Goal: Task Accomplishment & Management: Complete application form

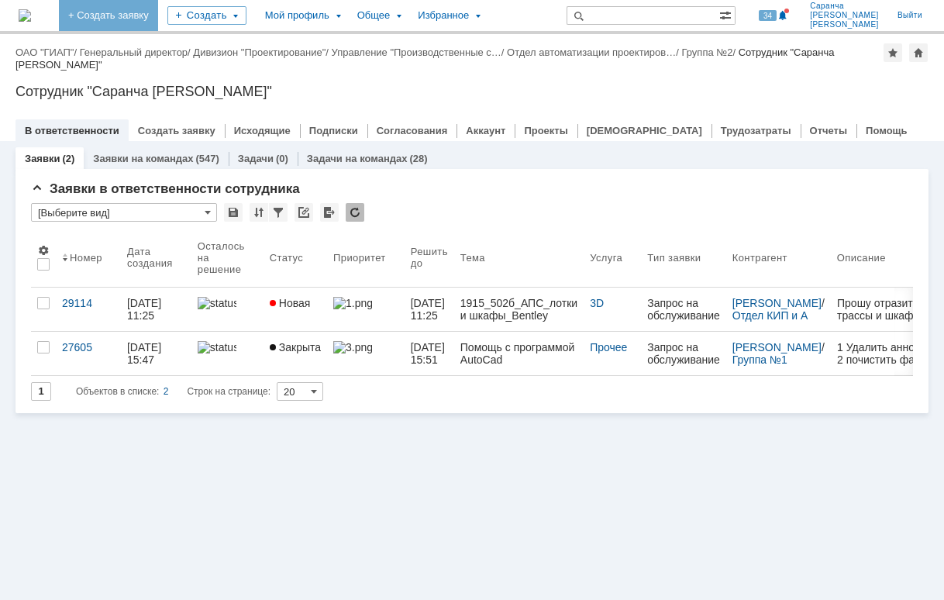
click at [158, 12] on link "+ Создать заявку" at bounding box center [108, 15] width 99 height 31
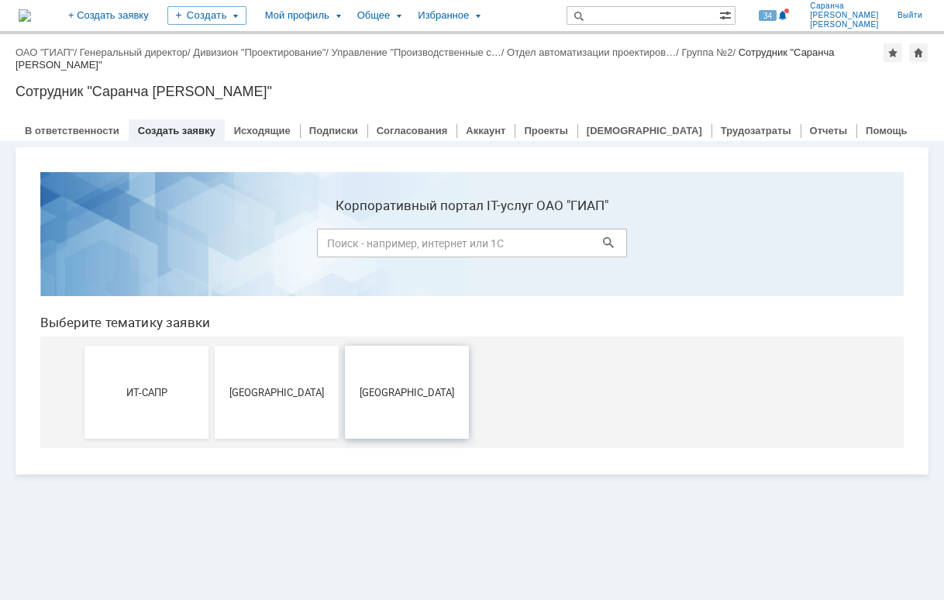
click at [419, 397] on span "[GEOGRAPHIC_DATA]" at bounding box center [407, 392] width 115 height 12
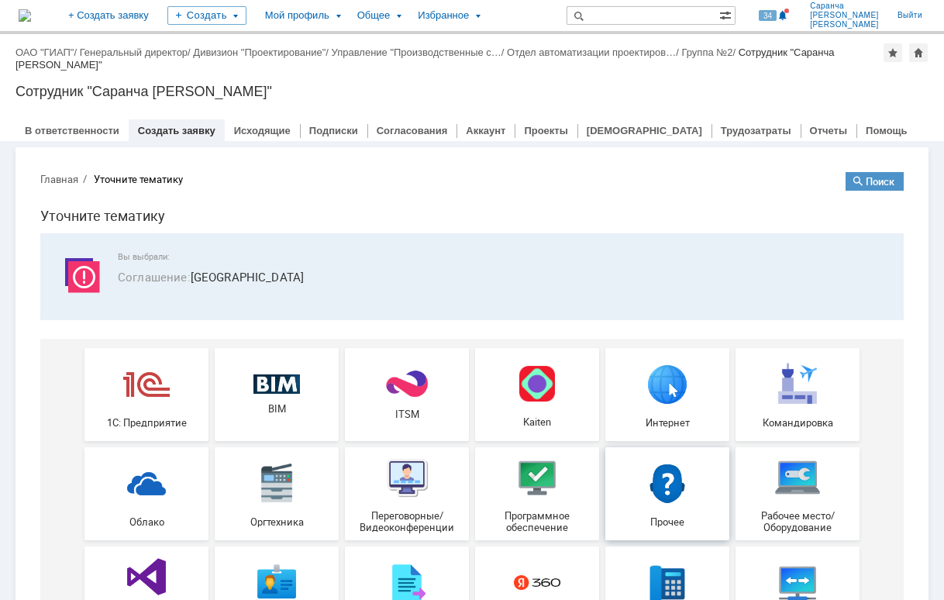
click at [667, 505] on img at bounding box center [667, 483] width 47 height 47
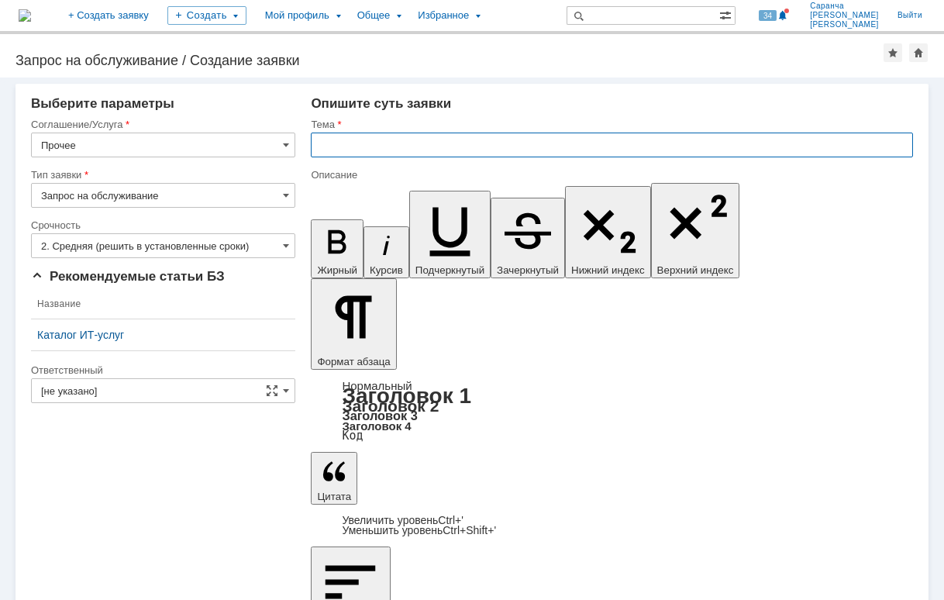
click at [390, 148] on input "text" at bounding box center [612, 145] width 602 height 25
type input "Помощь АПС"
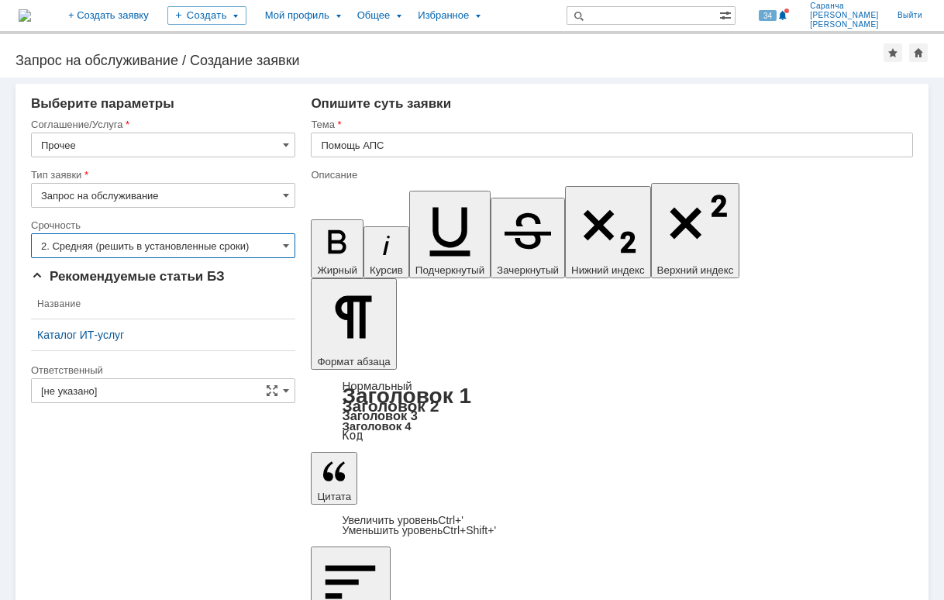
click at [220, 246] on input "2. Средняя (решить в установленные сроки)" at bounding box center [163, 245] width 264 height 25
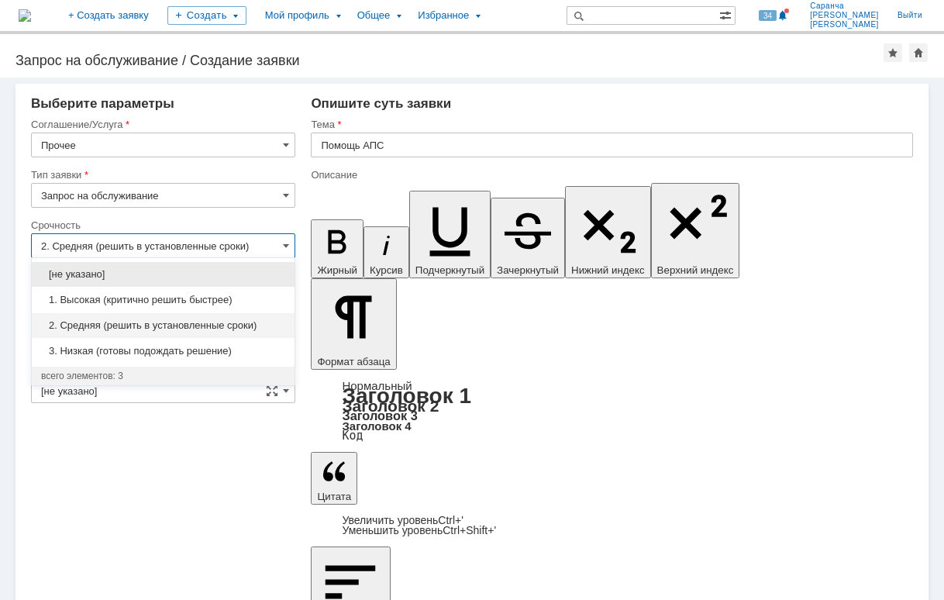
click at [165, 324] on span "2. Средняя (решить в установленные сроки)" at bounding box center [163, 325] width 244 height 12
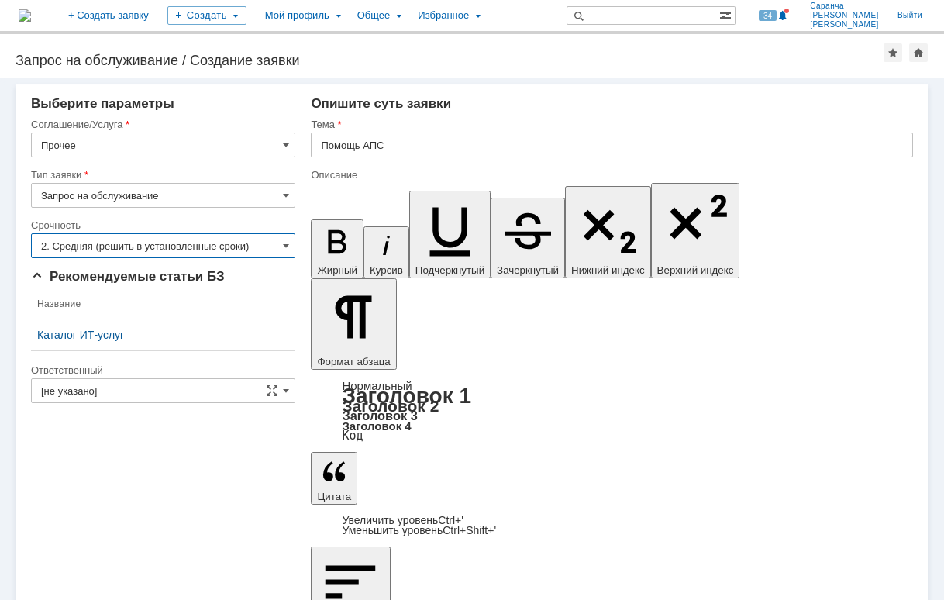
type input "2. Средняя (решить в установленные сроки)"
click at [164, 390] on input "[не указано]" at bounding box center [163, 390] width 264 height 25
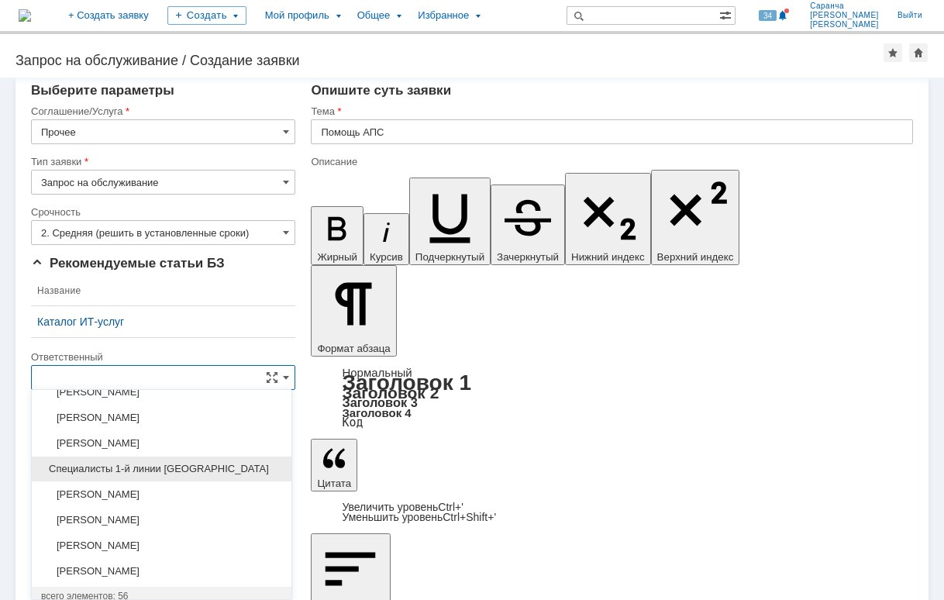
scroll to position [455, 0]
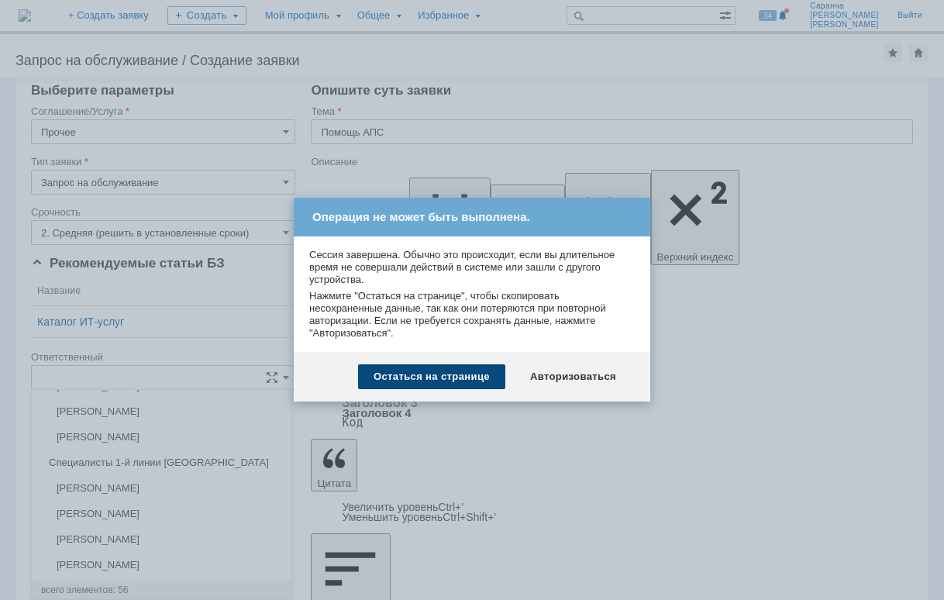
click at [449, 380] on div "Остаться на странице" at bounding box center [431, 376] width 147 height 25
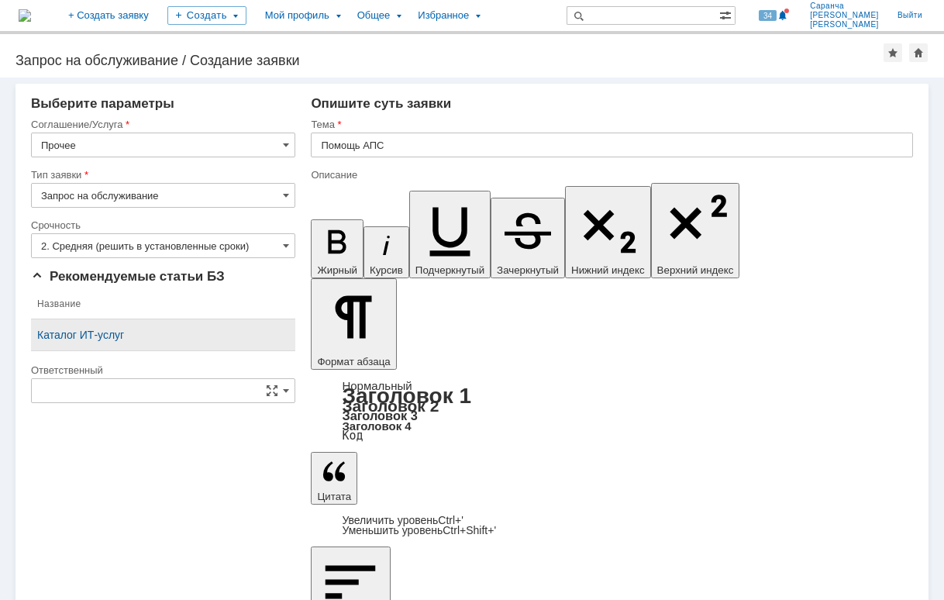
type input "[не указано]"
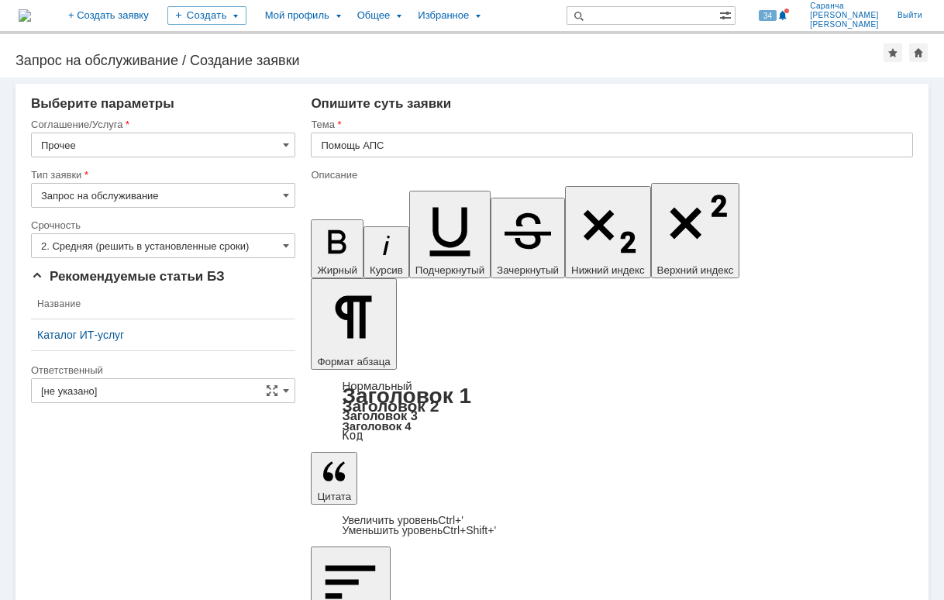
click at [207, 394] on input "[не указано]" at bounding box center [163, 390] width 264 height 25
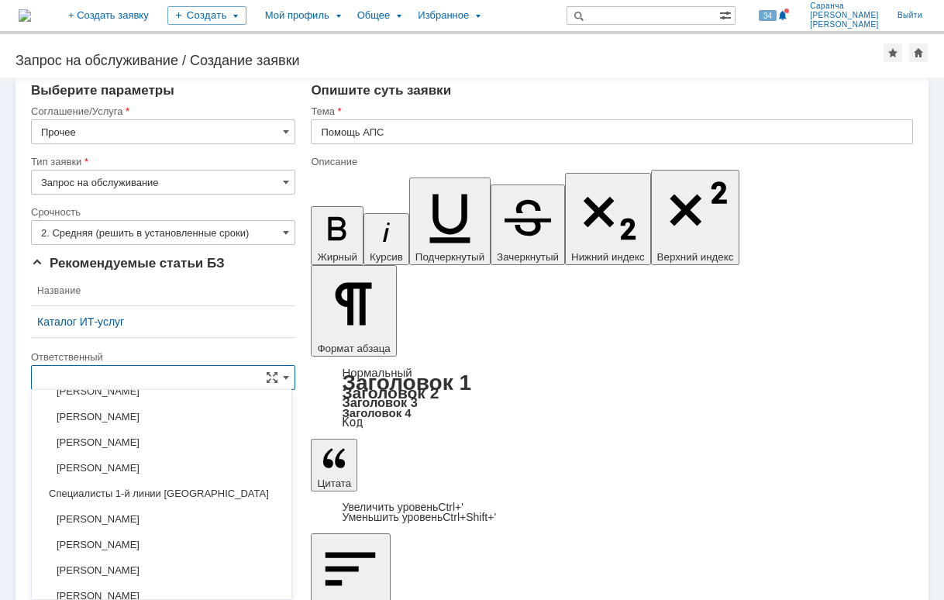
scroll to position [455, 0]
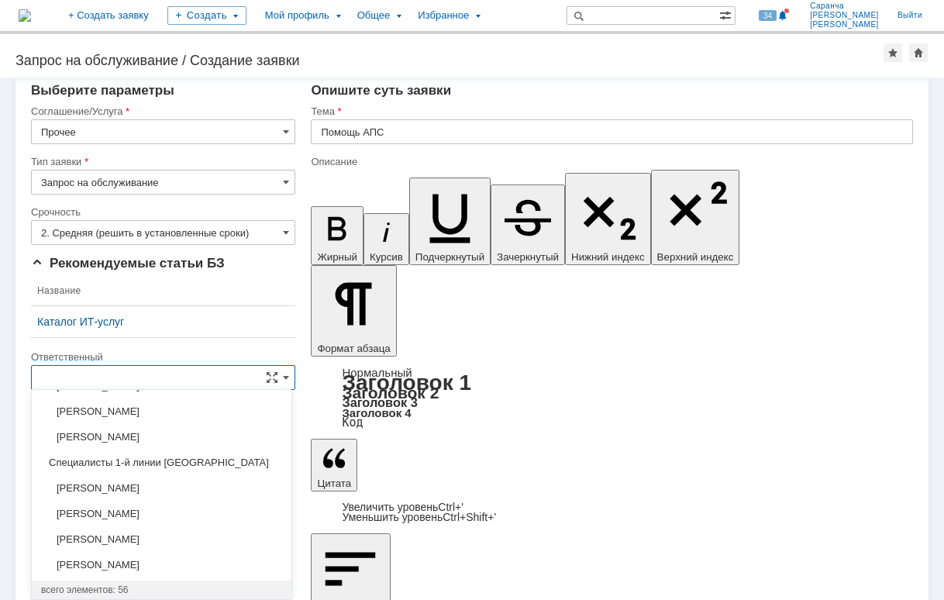
click at [249, 288] on div "Рекомендуемые статьи БЗ Название Каталог ИТ-услуг" at bounding box center [163, 303] width 264 height 95
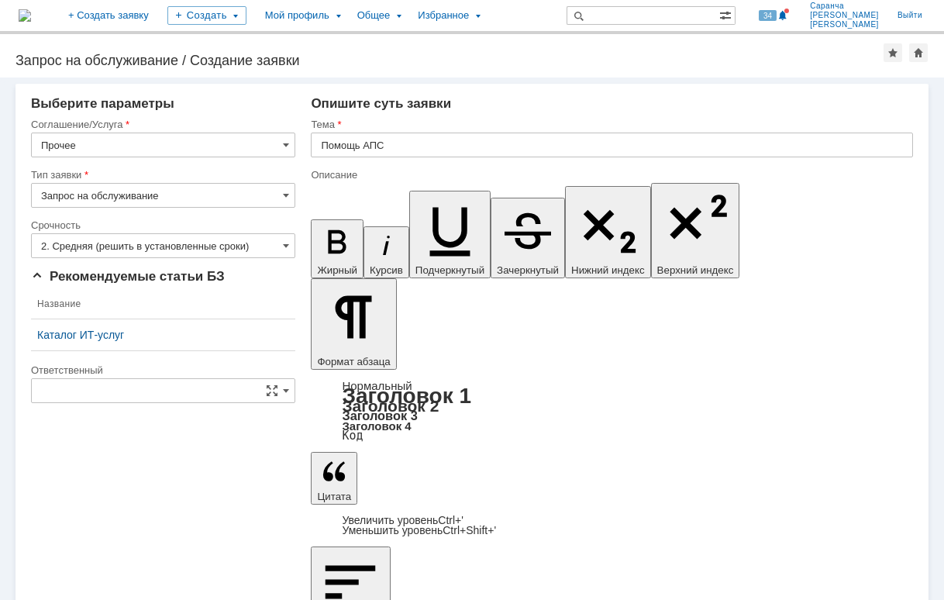
type input "[не указано]"
click at [269, 140] on input "Прочее" at bounding box center [163, 145] width 264 height 25
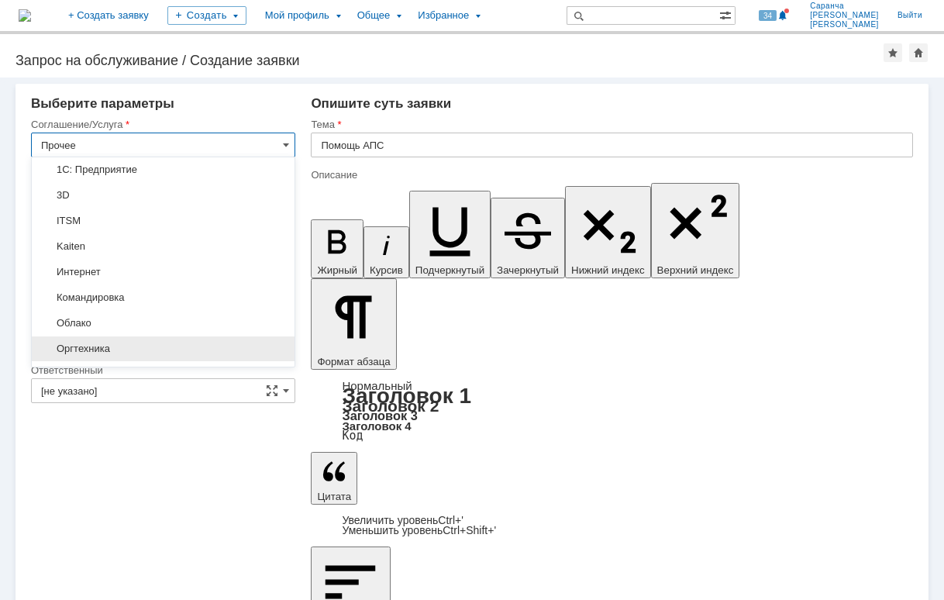
scroll to position [455, 0]
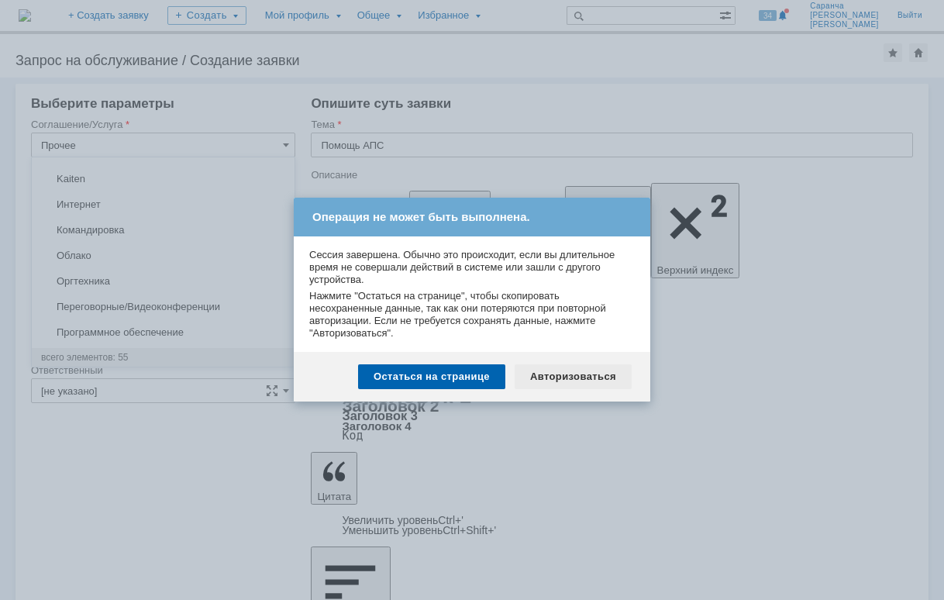
click at [604, 379] on div "Авторизоваться" at bounding box center [573, 376] width 117 height 25
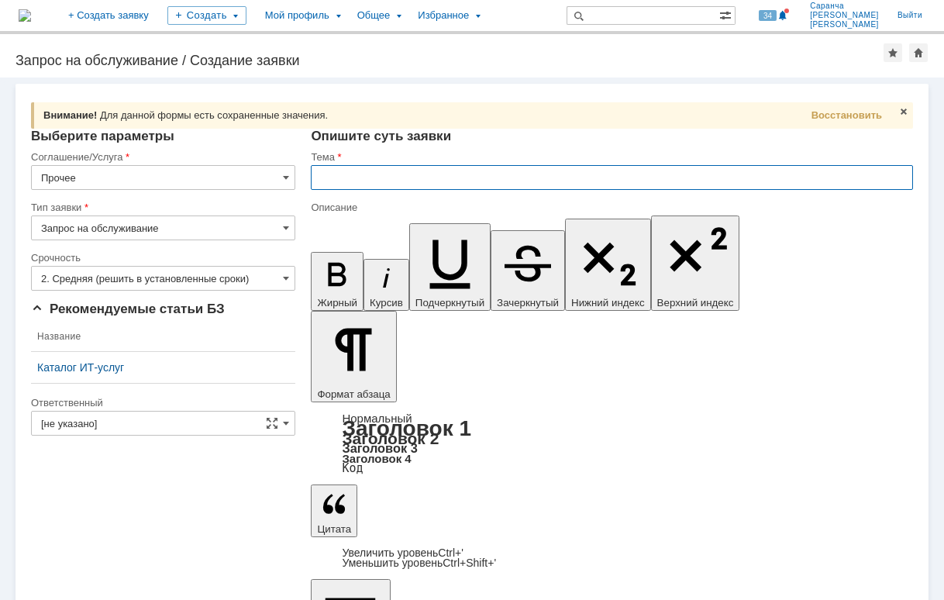
click at [194, 423] on input "[не указано]" at bounding box center [163, 423] width 264 height 25
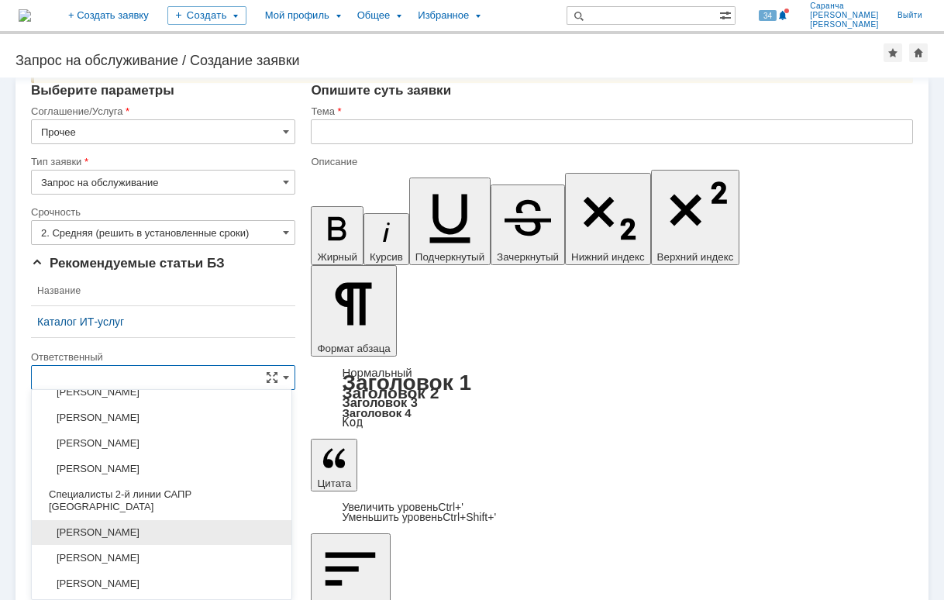
scroll to position [1230, 0]
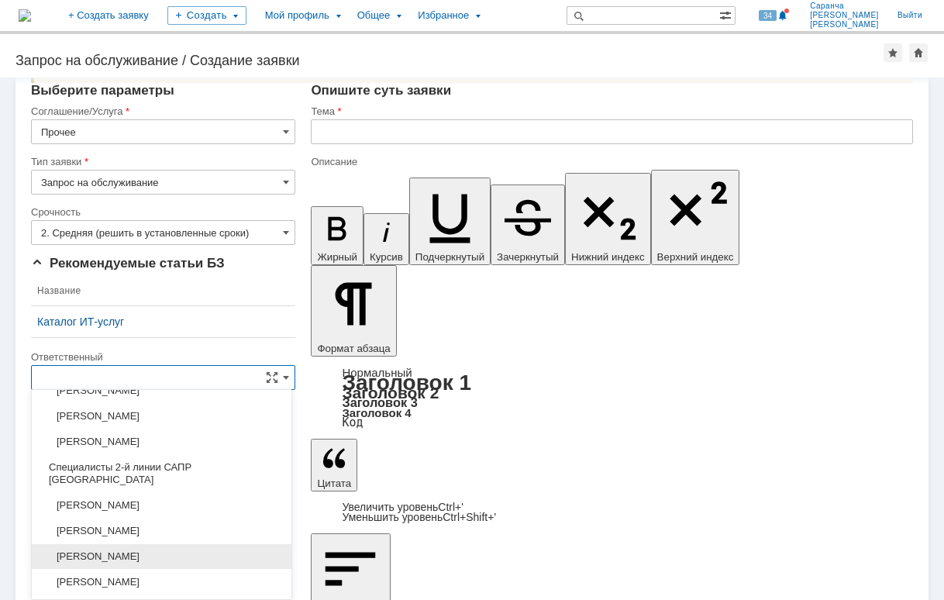
click at [160, 550] on span "Зиборов Валерий Сергеевич" at bounding box center [161, 556] width 241 height 12
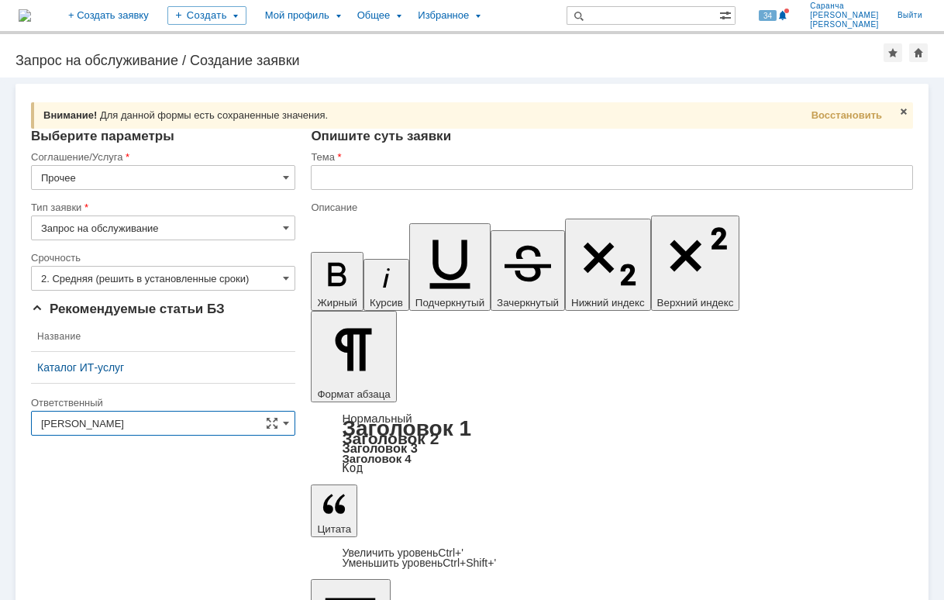
type input "Зиборов Валерий Сергеевич"
click at [369, 180] on input "text" at bounding box center [612, 177] width 602 height 25
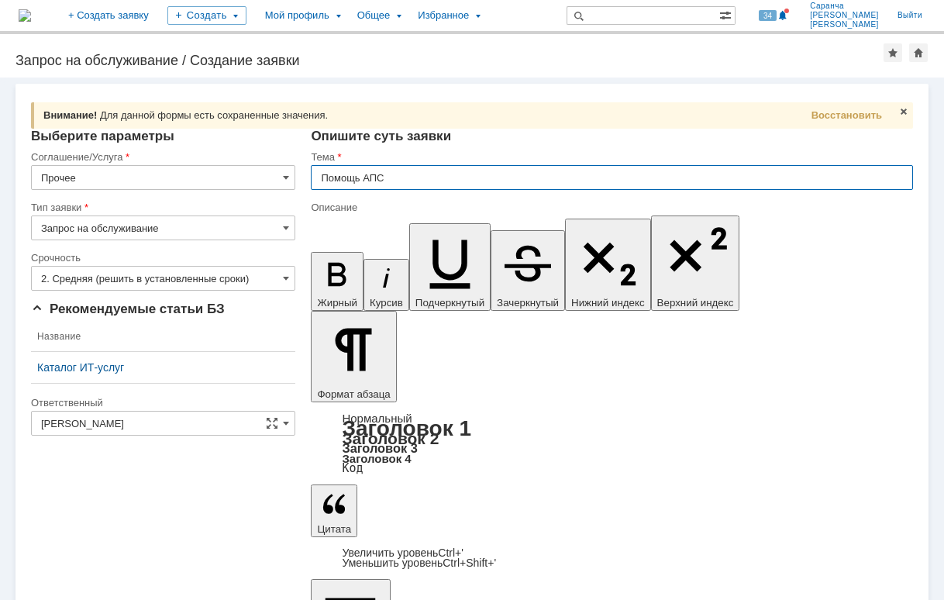
type input "Помощь АПС"
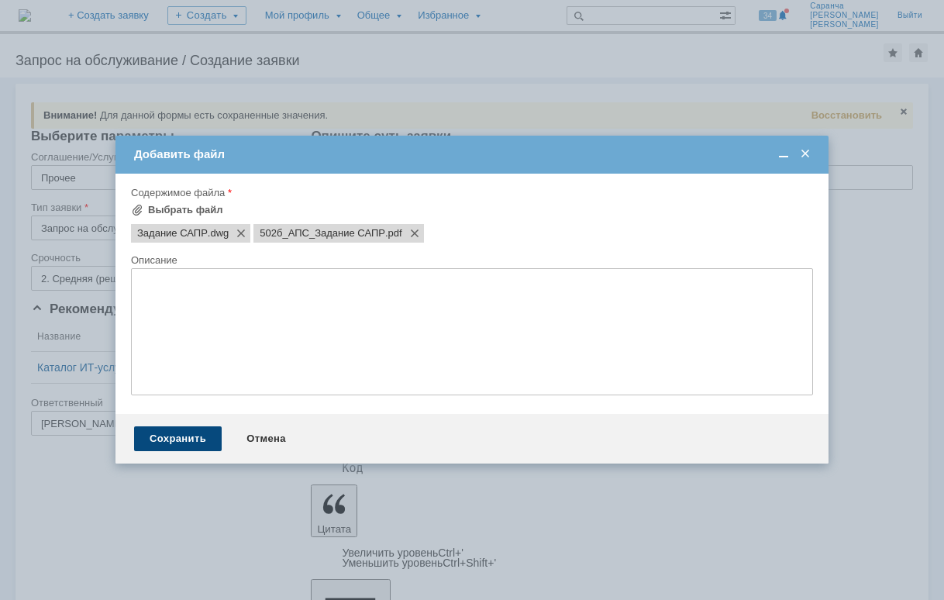
click at [201, 436] on div "Сохранить" at bounding box center [178, 438] width 88 height 25
